Goal: Transaction & Acquisition: Purchase product/service

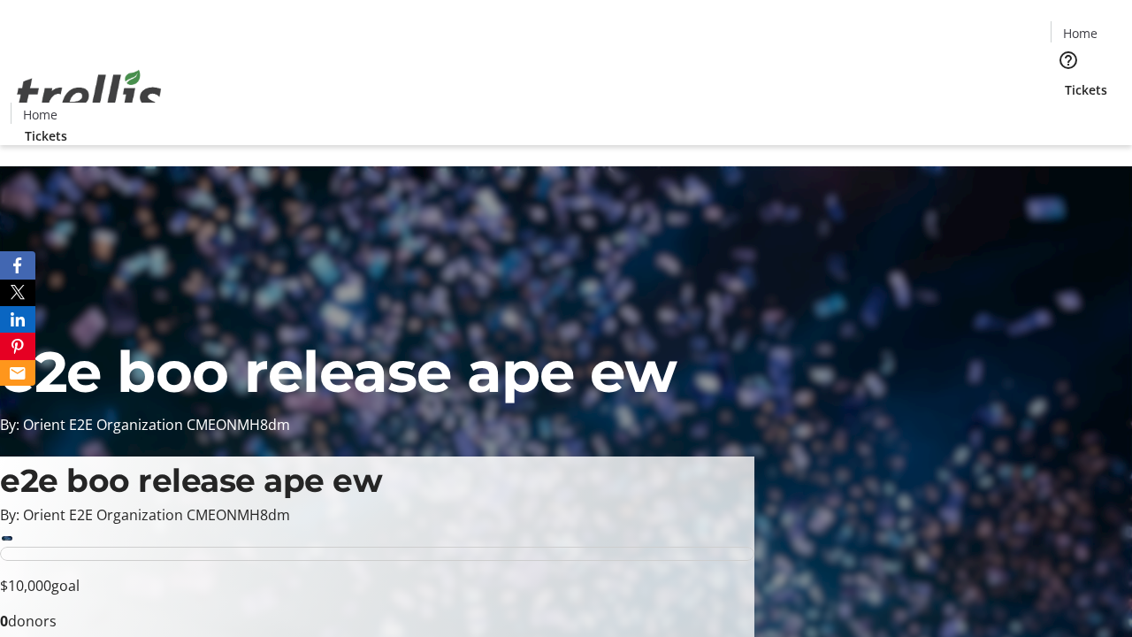
click at [1065, 80] on span "Tickets" at bounding box center [1086, 89] width 42 height 19
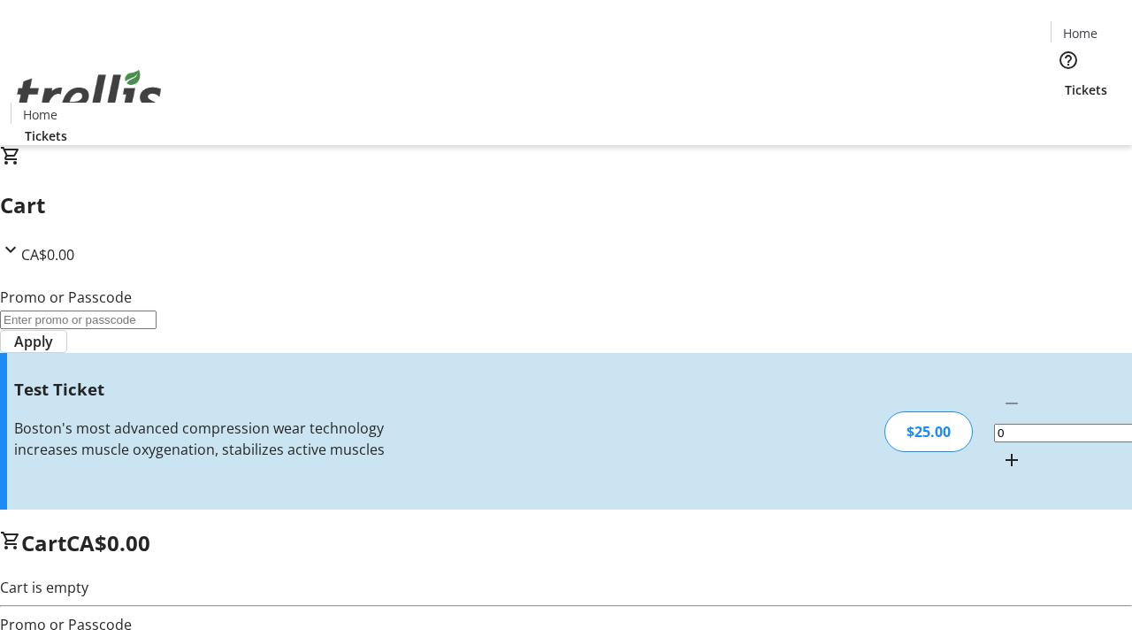
click at [1001, 449] on mat-icon "Increment by one" at bounding box center [1011, 459] width 21 height 21
type input "1"
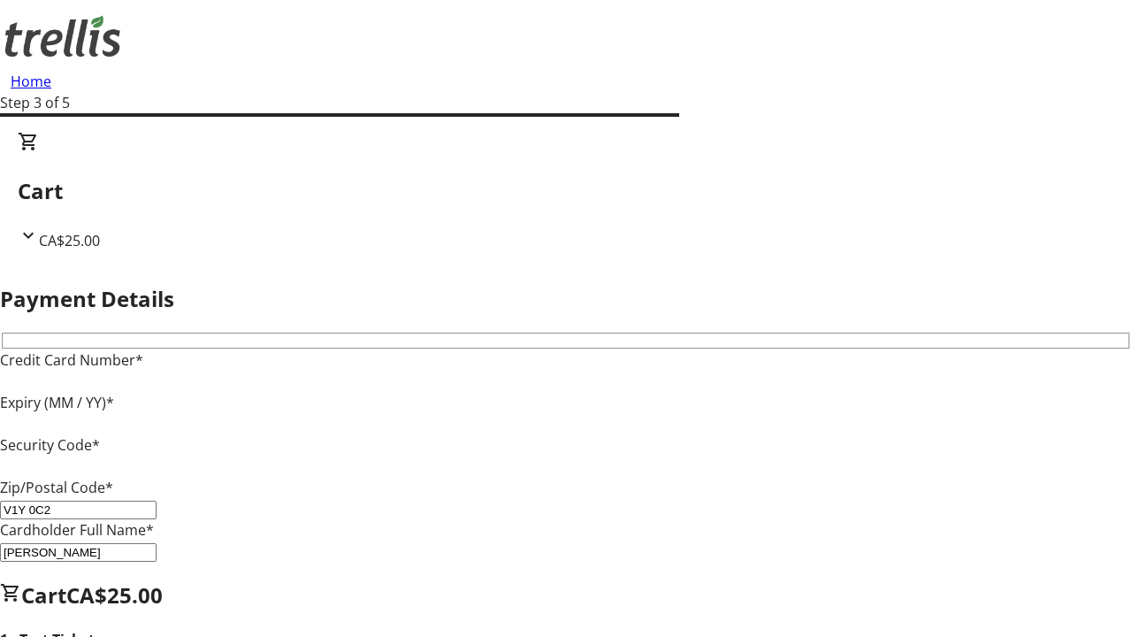
type input "V1Y 0C2"
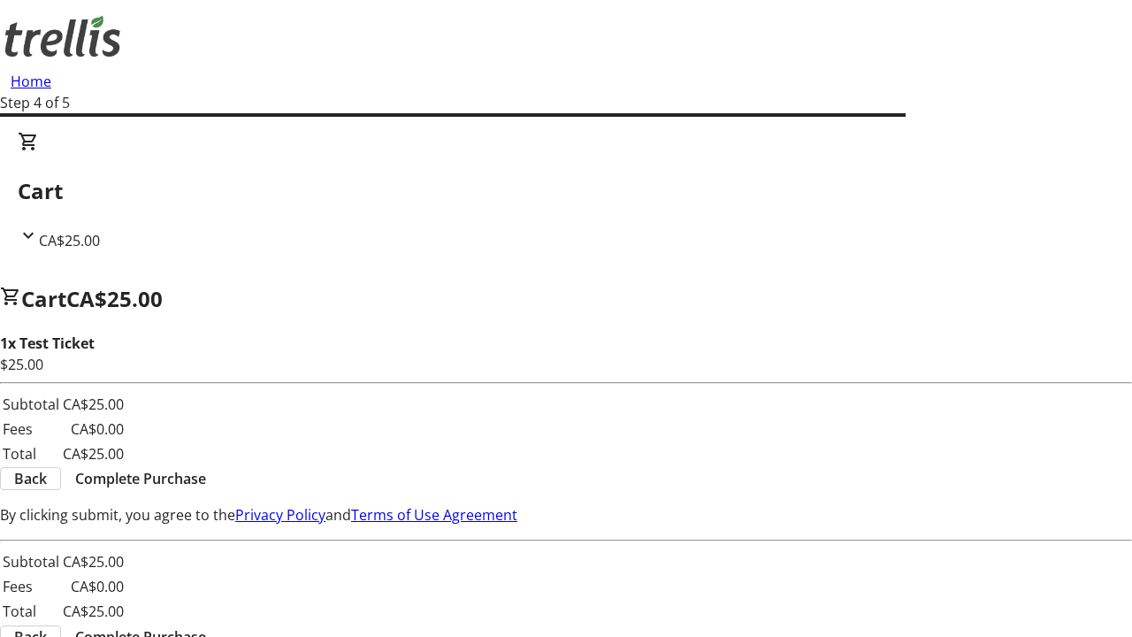
click at [206, 468] on span "Complete Purchase" at bounding box center [140, 478] width 131 height 21
